Goal: Navigation & Orientation: Find specific page/section

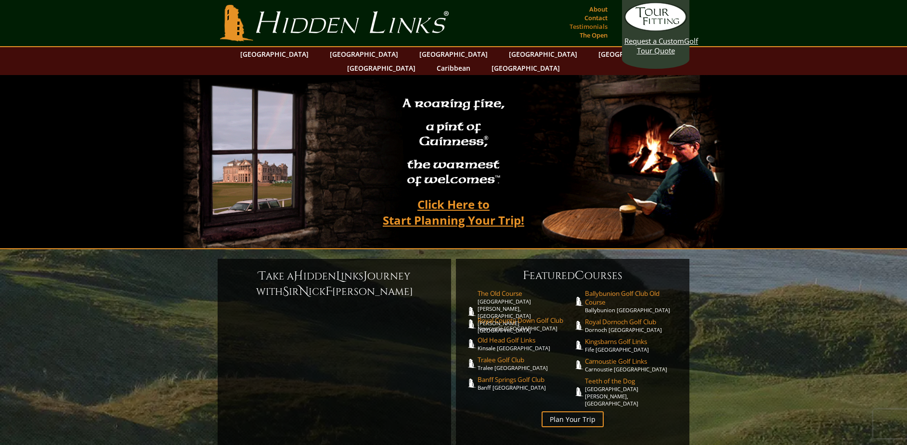
click at [586, 28] on link "Testimonials" at bounding box center [588, 26] width 43 height 13
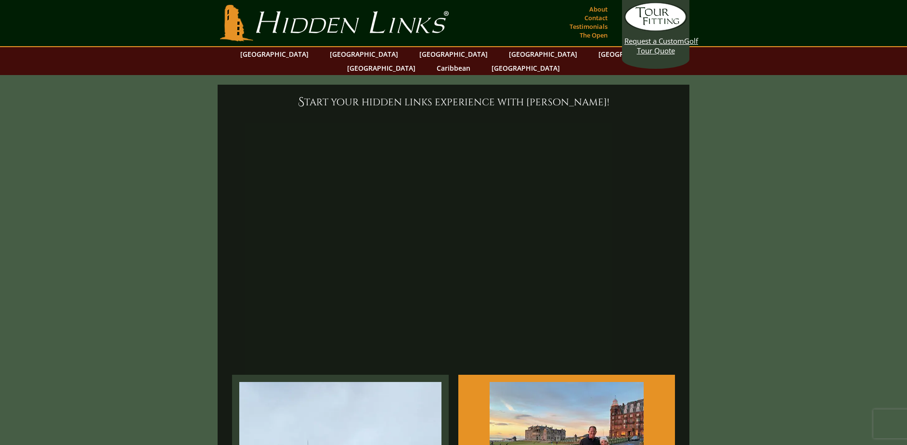
click at [355, 28] on link "Hidden Links Golf" at bounding box center [334, 23] width 233 height 37
